Goal: Task Accomplishment & Management: Manage account settings

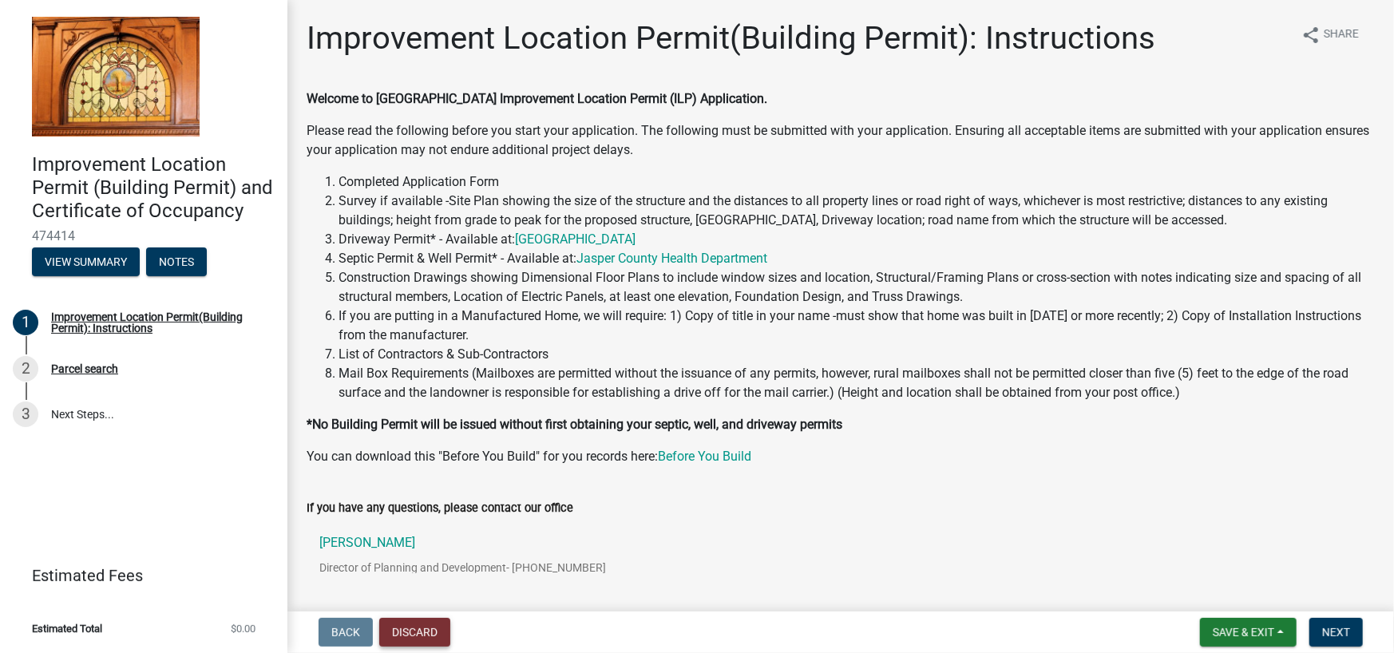
click at [443, 625] on button "Discard" at bounding box center [414, 632] width 71 height 29
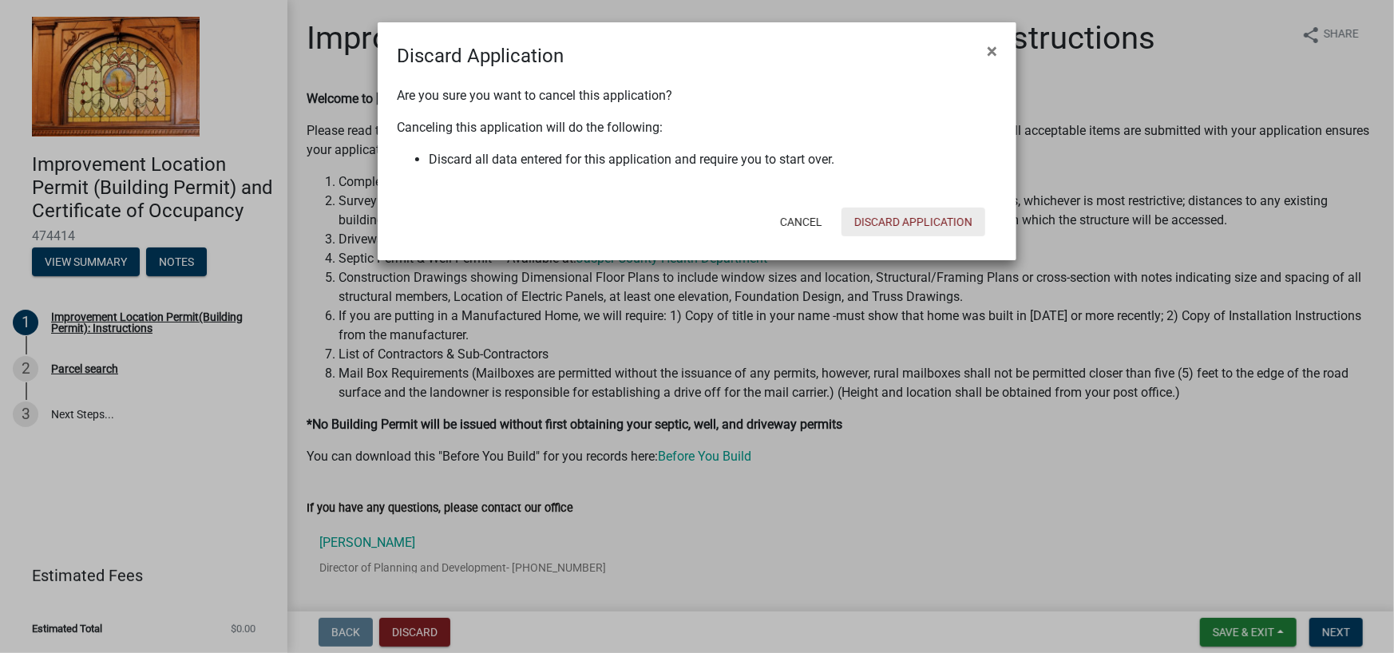
click at [912, 215] on button "Discard Application" at bounding box center [914, 222] width 144 height 29
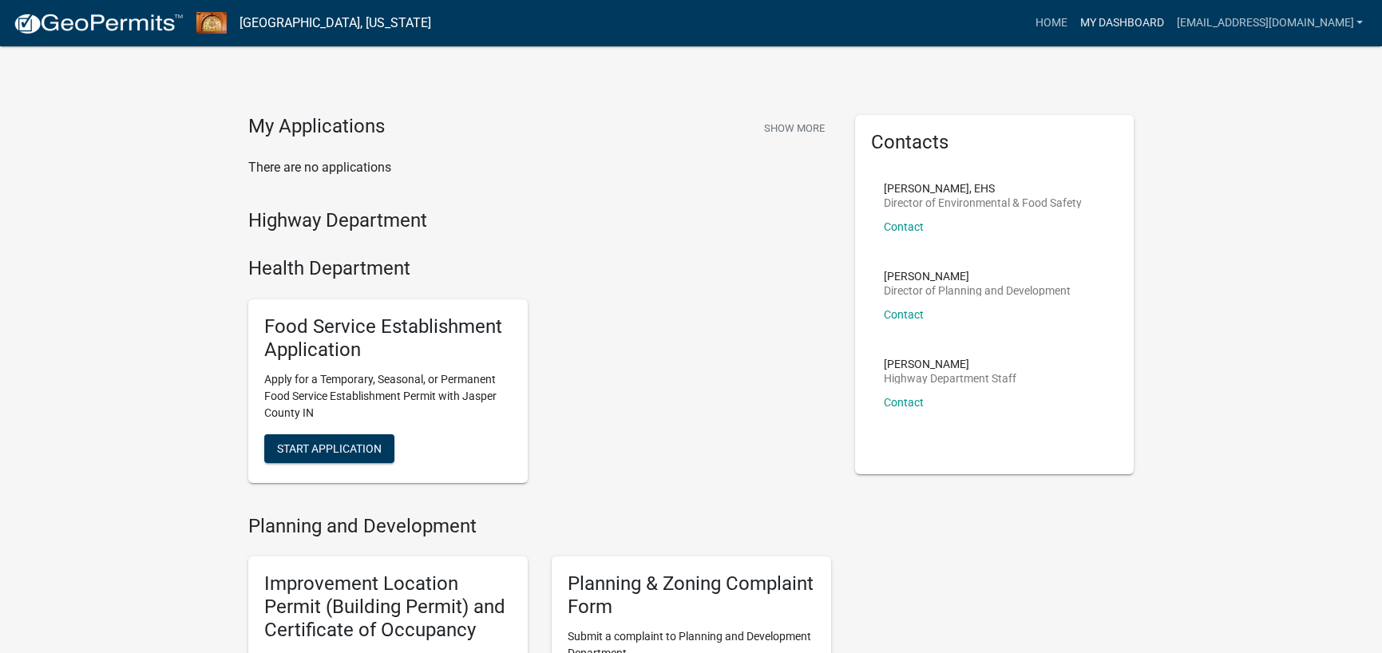
click at [1155, 25] on link "My Dashboard" at bounding box center [1121, 23] width 97 height 30
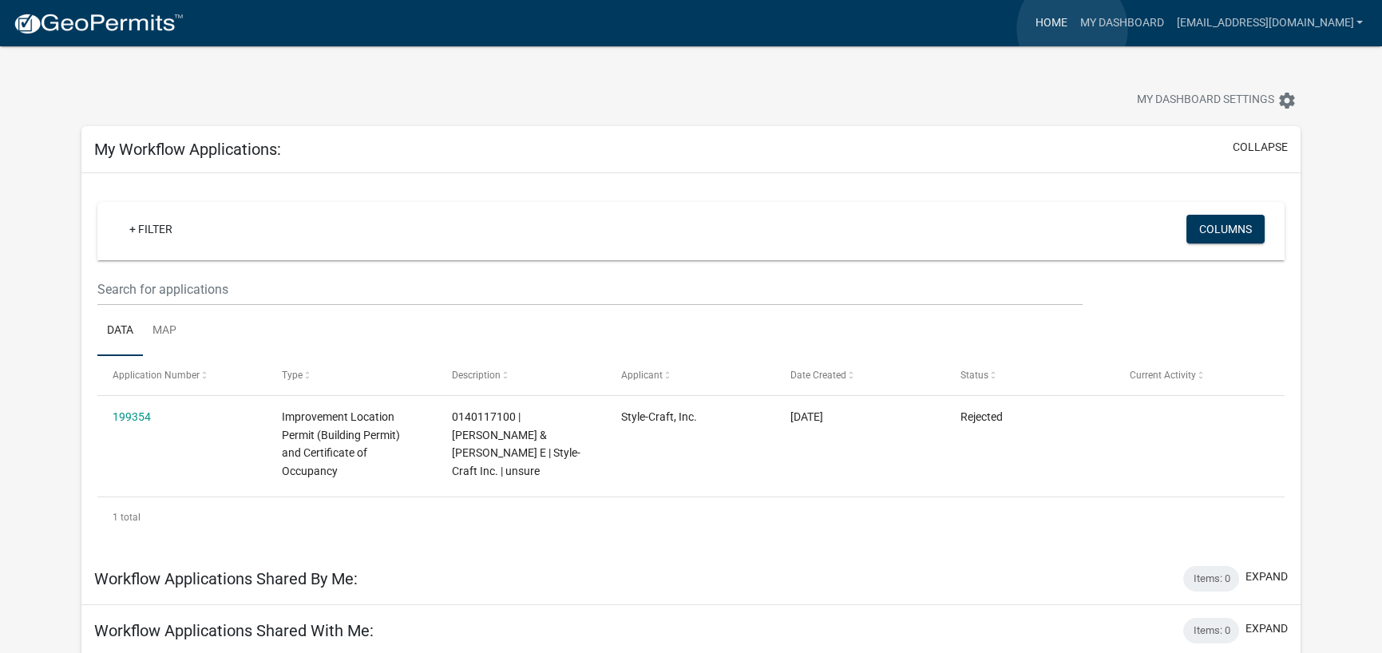
click at [1072, 29] on link "Home" at bounding box center [1050, 23] width 45 height 30
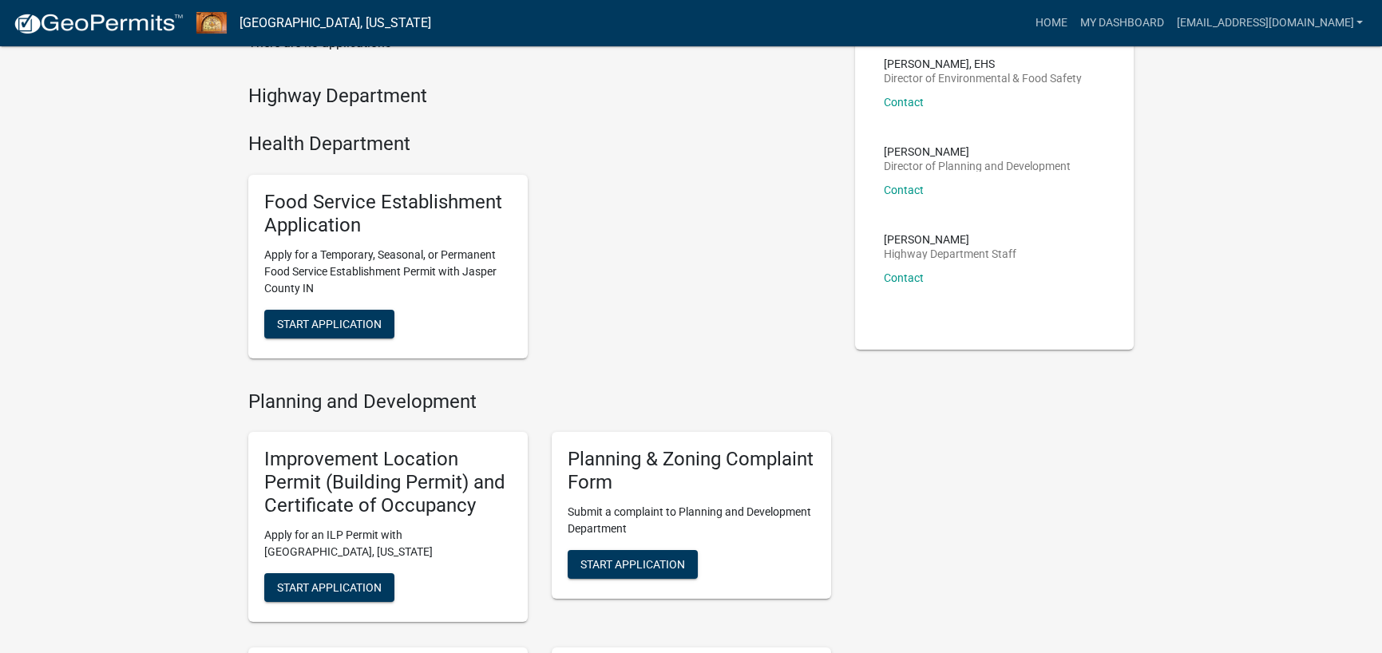
scroll to position [80, 0]
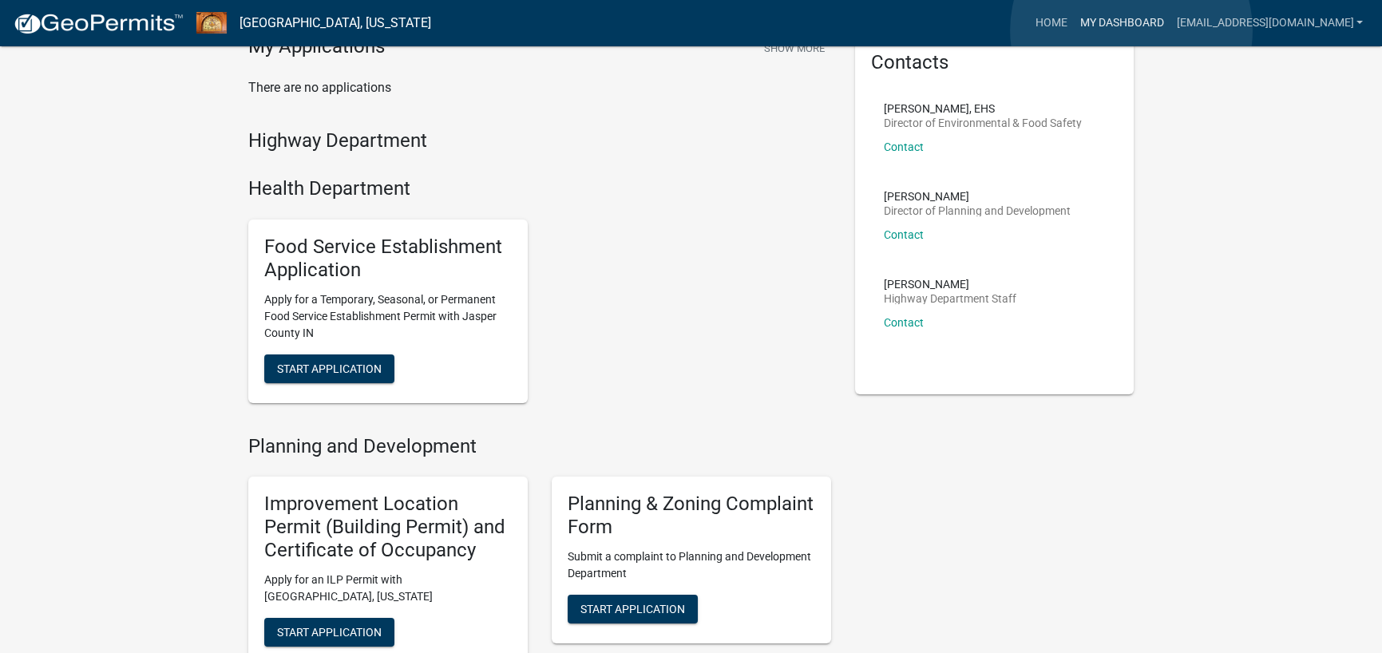
click at [1131, 30] on link "My Dashboard" at bounding box center [1121, 23] width 97 height 30
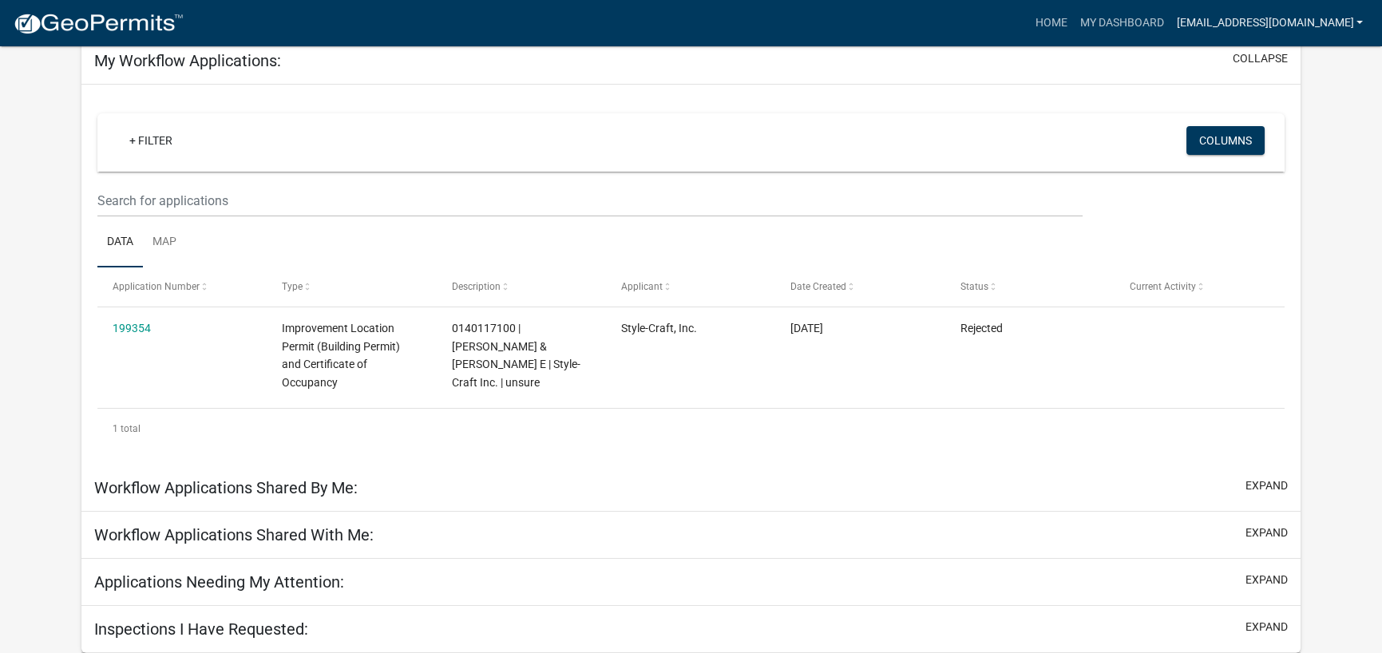
scroll to position [115, 0]
click at [1283, 27] on link "[EMAIL_ADDRESS][DOMAIN_NAME]" at bounding box center [1270, 23] width 200 height 30
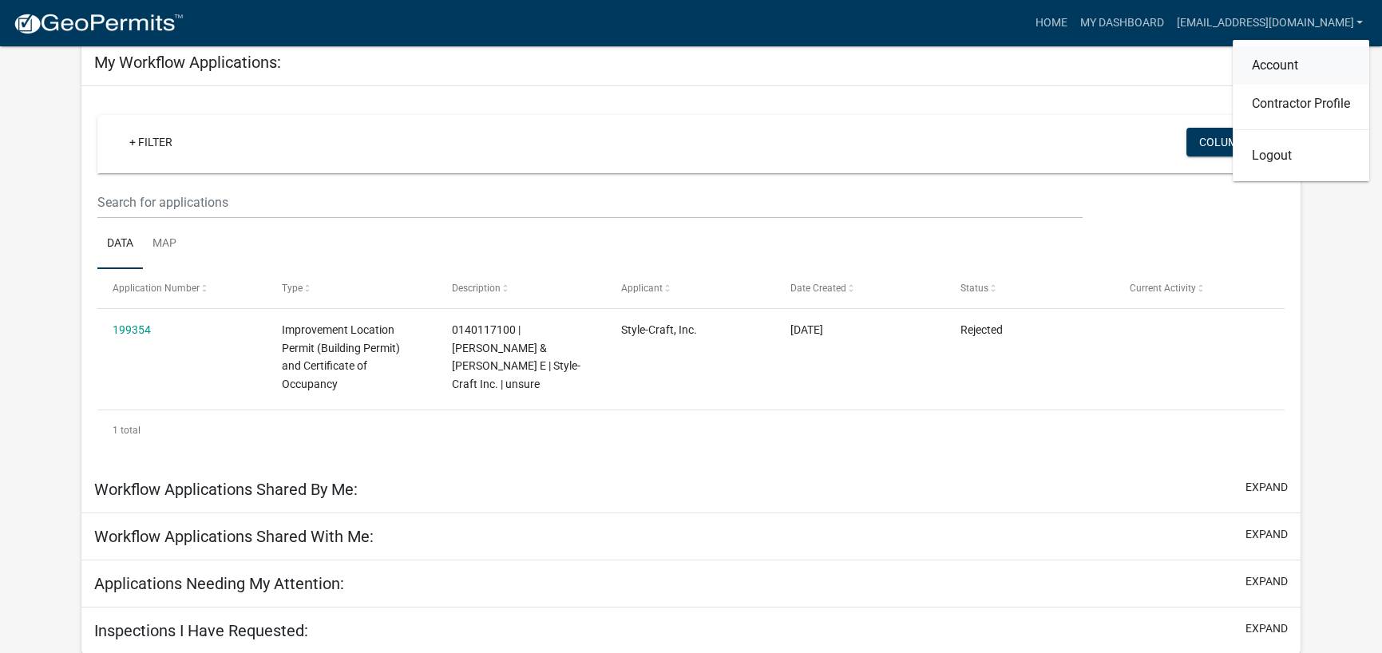
click at [1296, 66] on link "Account" at bounding box center [1301, 65] width 137 height 38
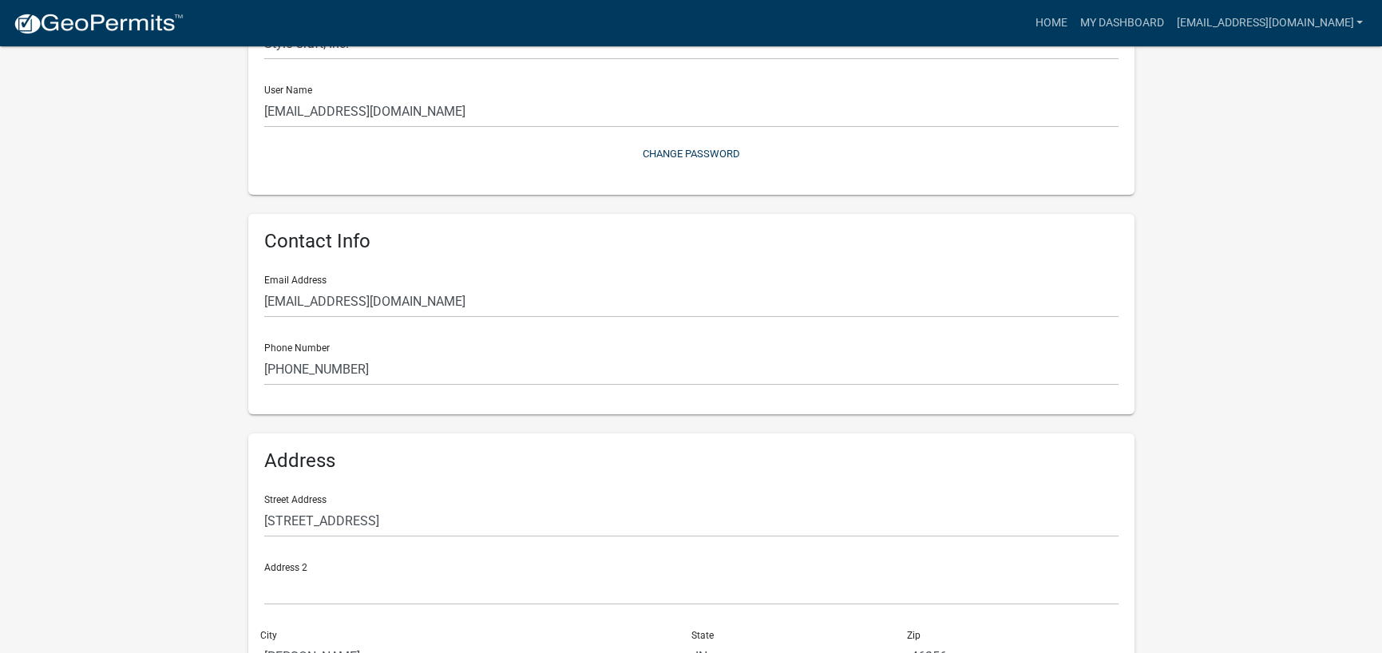
scroll to position [276, 0]
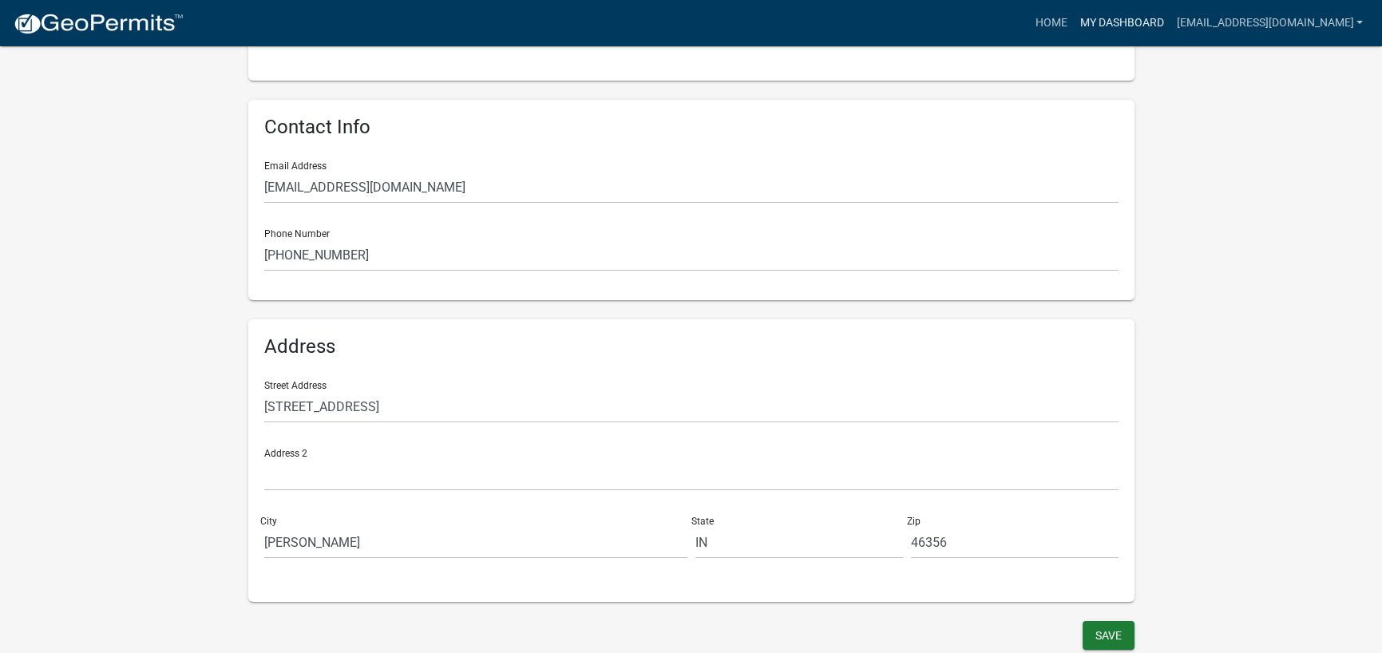
click at [1166, 21] on link "My Dashboard" at bounding box center [1121, 23] width 97 height 30
